Goal: Navigation & Orientation: Find specific page/section

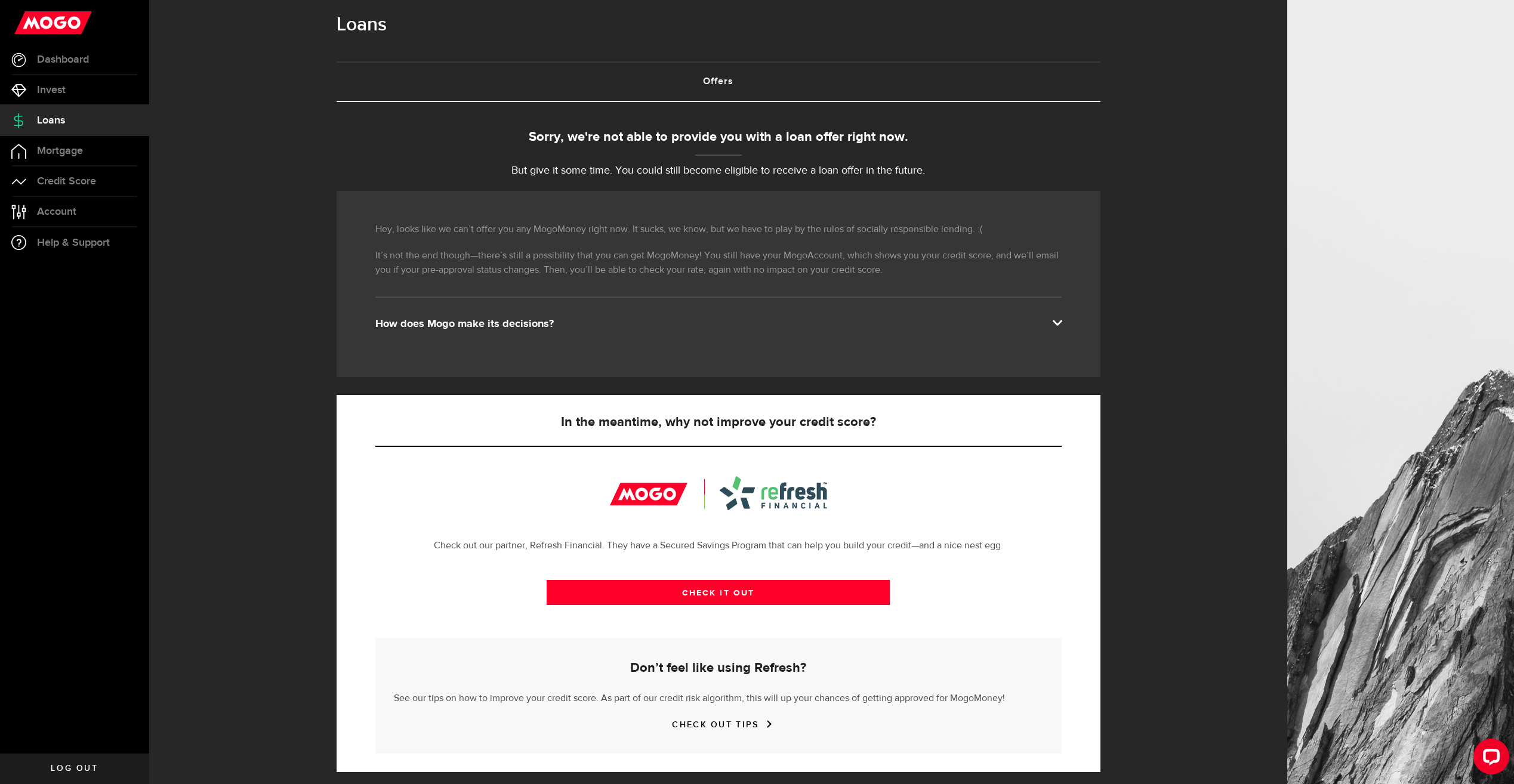
scroll to position [21, 0]
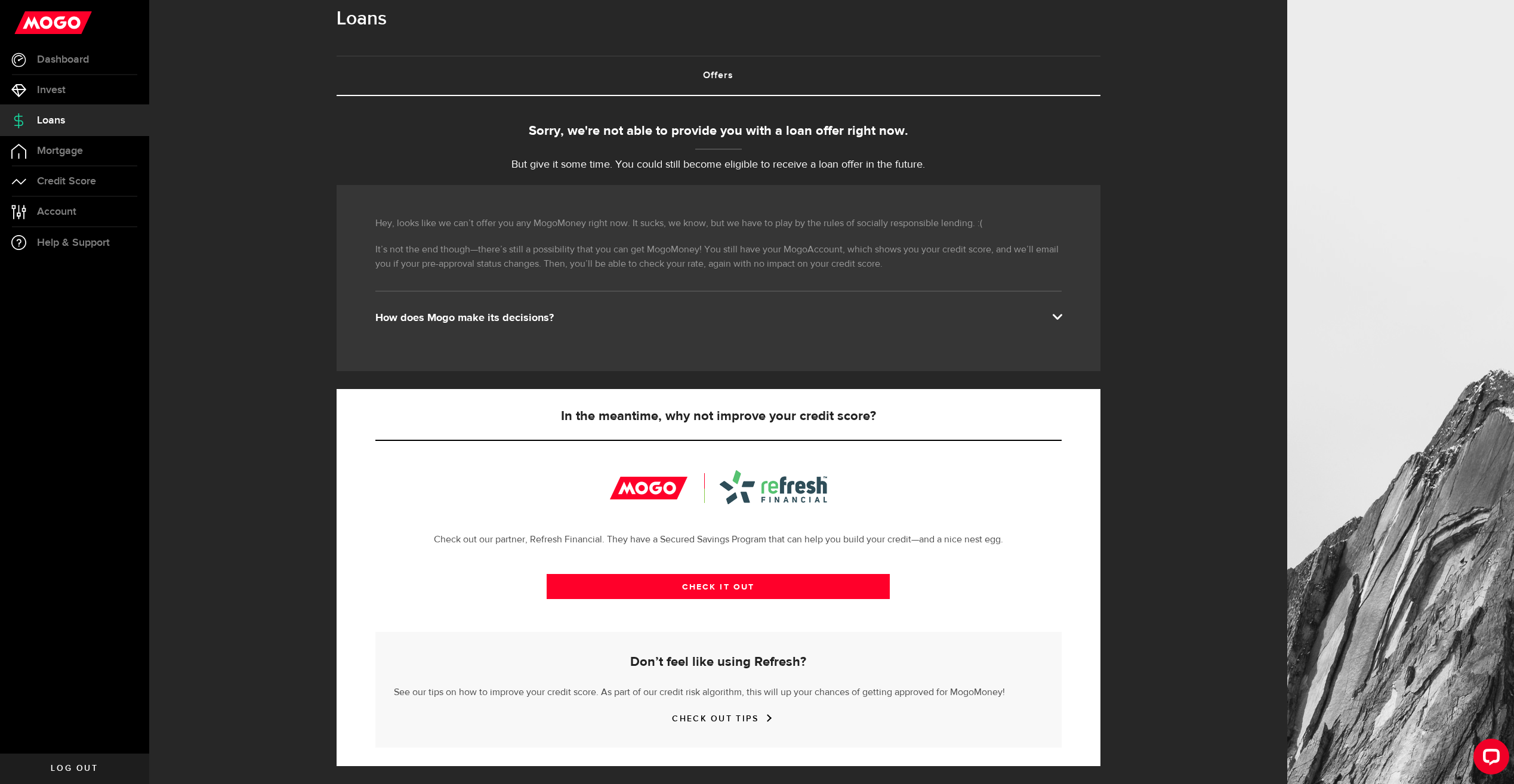
click at [1061, 316] on span at bounding box center [1057, 315] width 10 height 10
click at [84, 179] on span "Credit Score" at bounding box center [67, 181] width 59 height 11
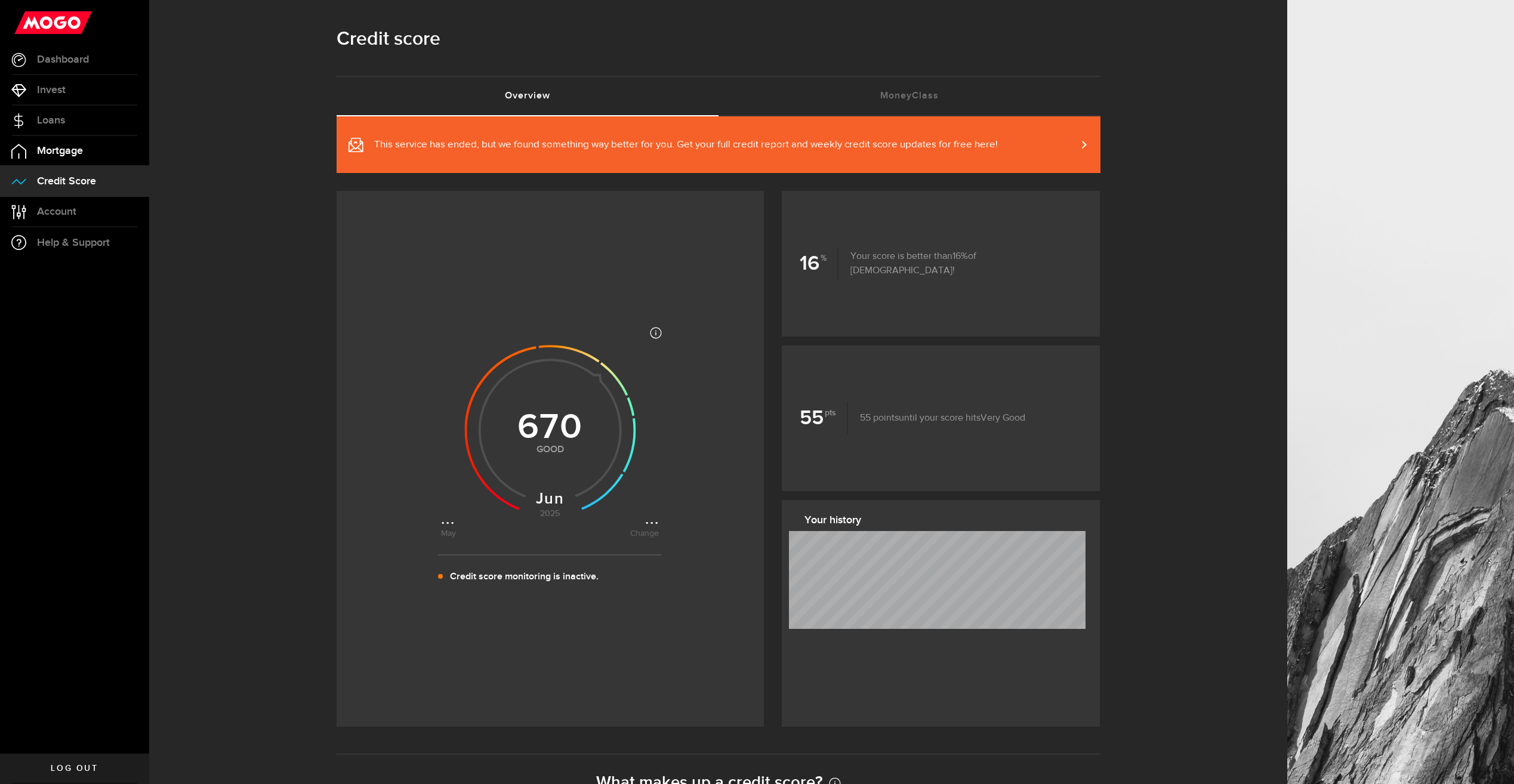
click at [88, 155] on link "Mortgage" at bounding box center [74, 151] width 149 height 30
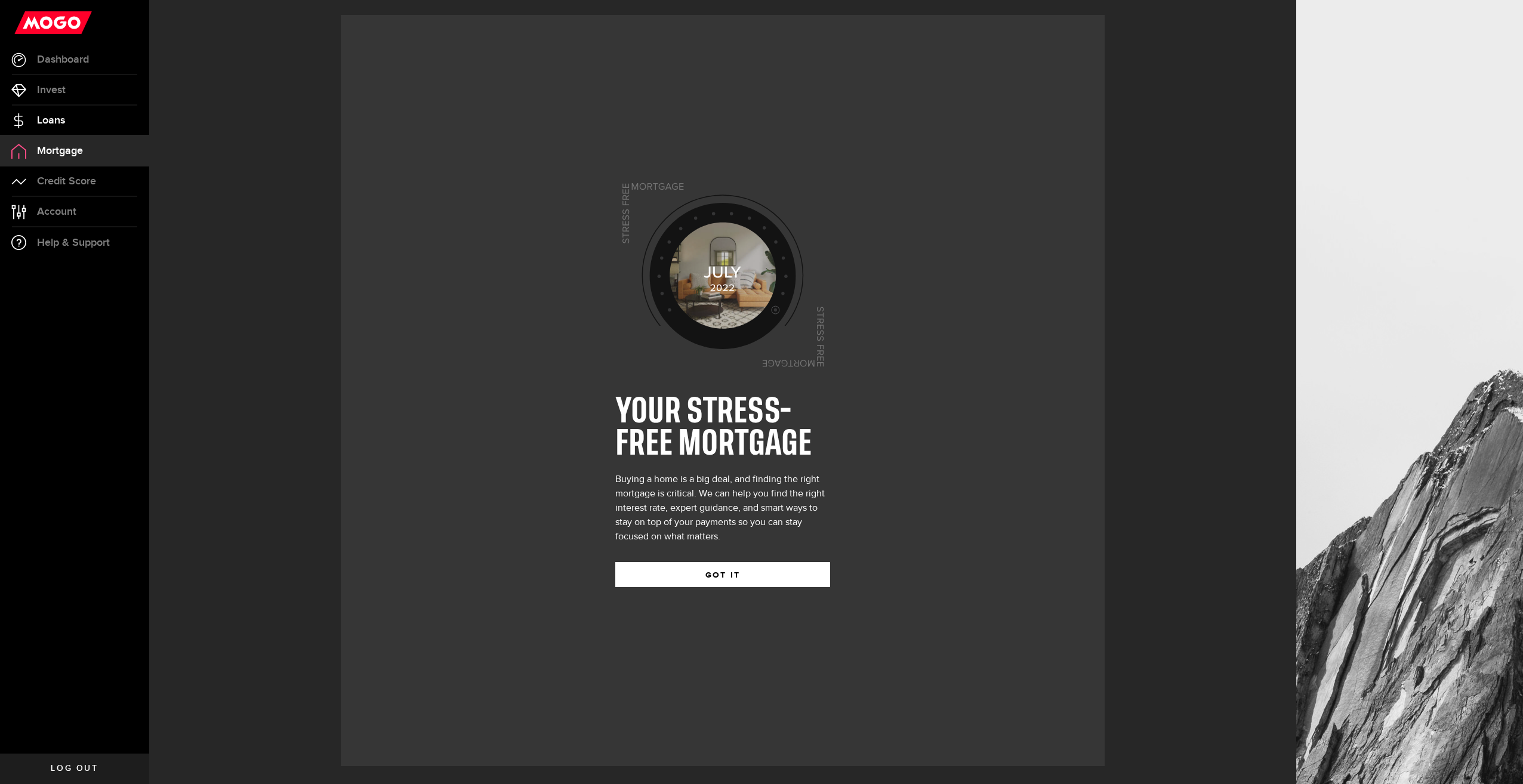
click at [84, 126] on link "Loans" at bounding box center [74, 120] width 149 height 30
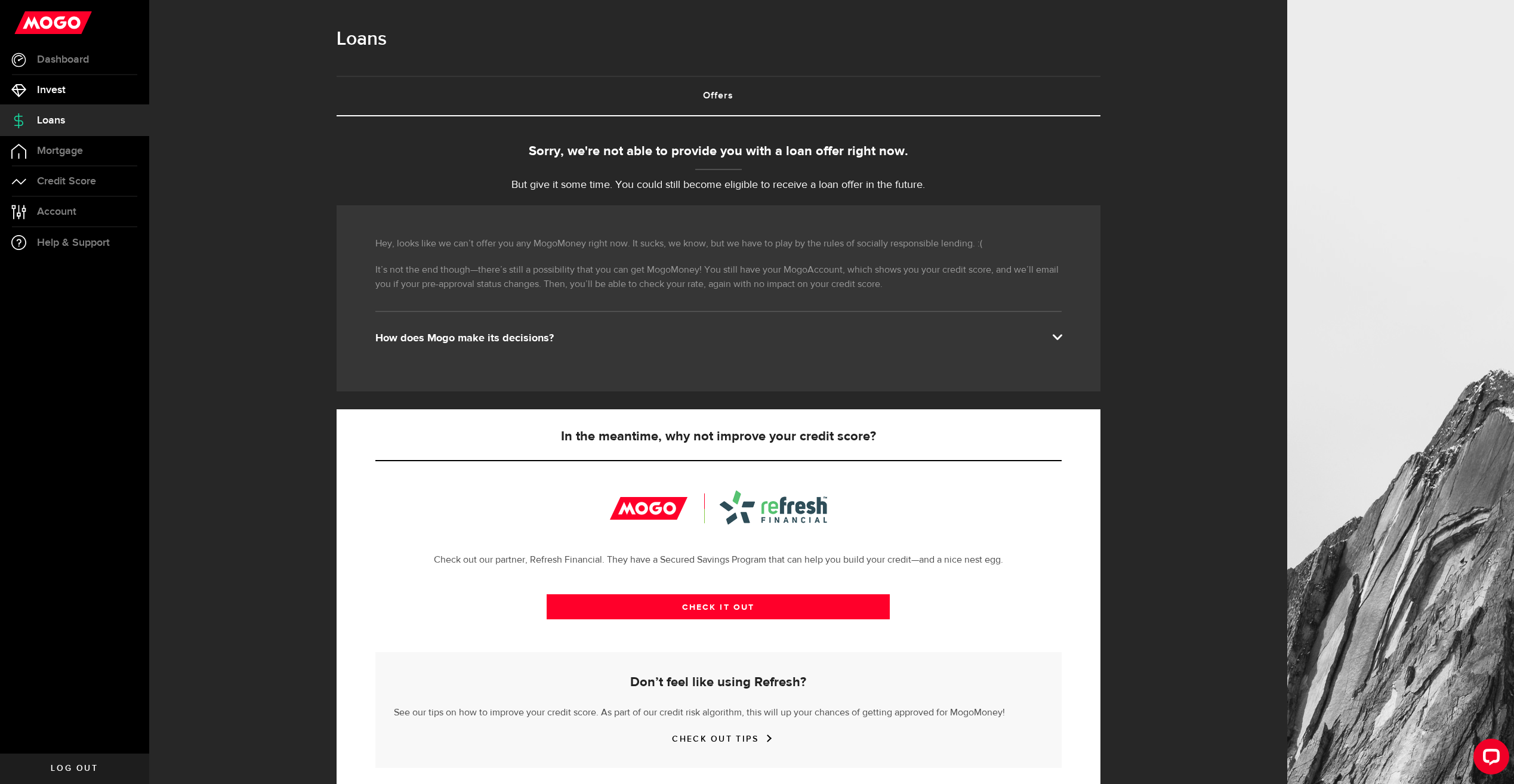
click at [79, 102] on link "Invest" at bounding box center [74, 90] width 149 height 30
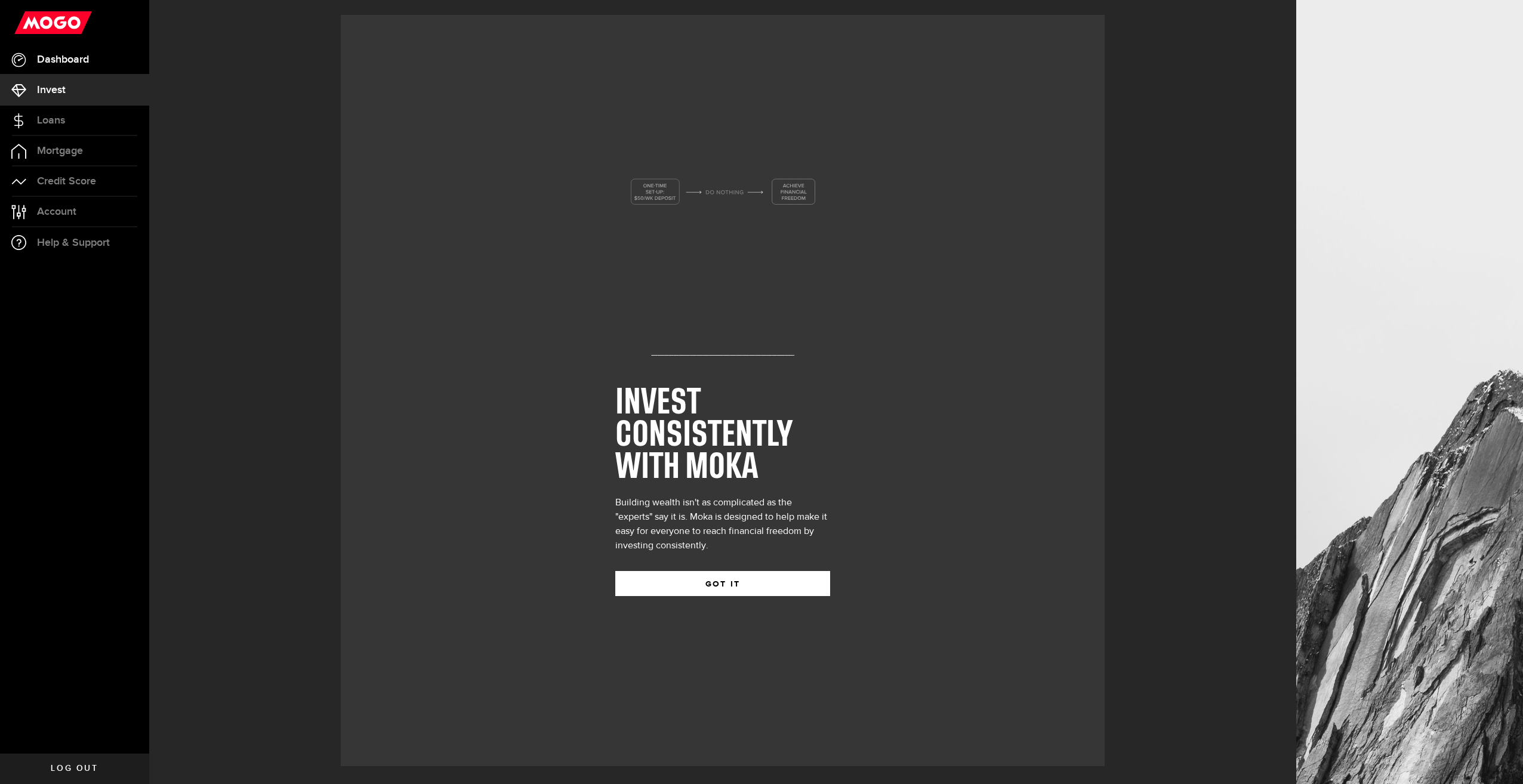
click at [70, 62] on span "Dashboard" at bounding box center [63, 60] width 52 height 11
